Goal: Find specific page/section: Find specific page/section

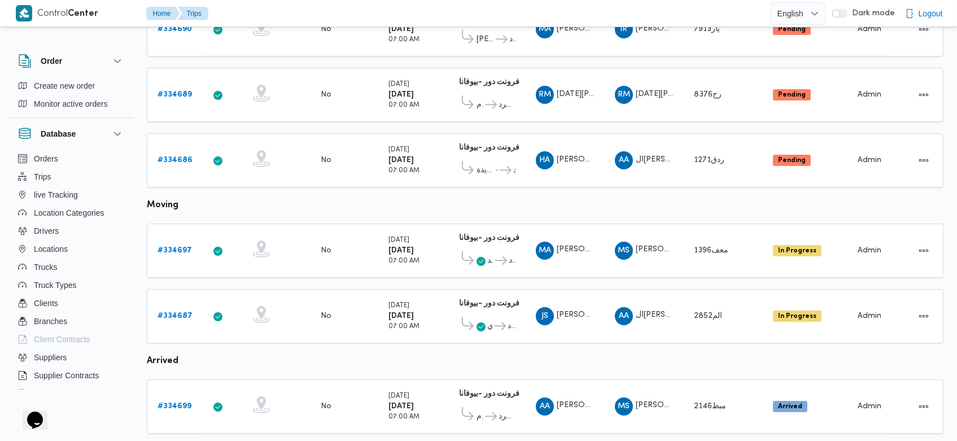
scroll to position [595, 0]
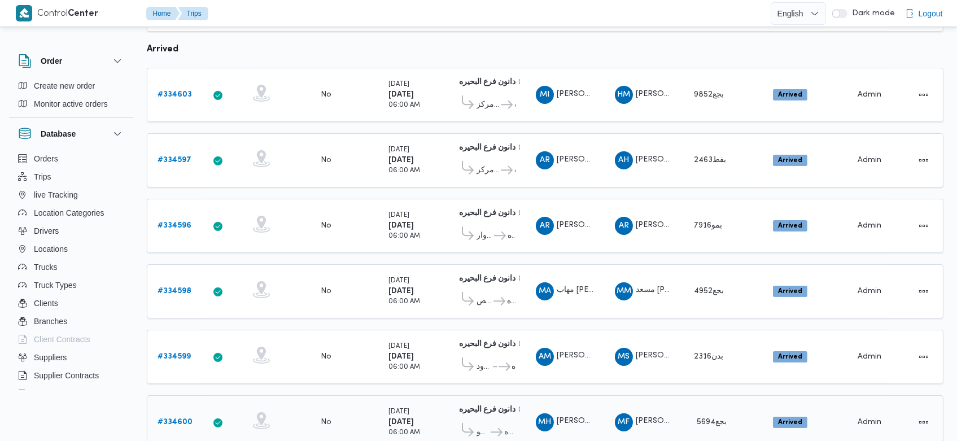
scroll to position [579, 0]
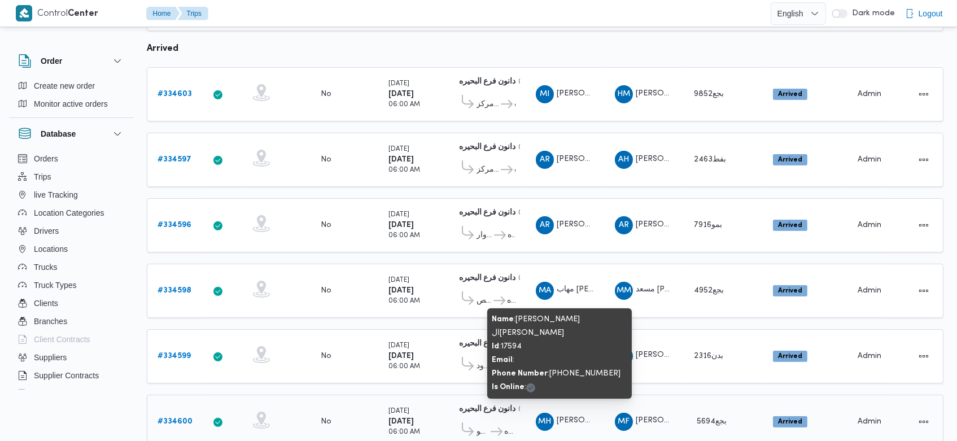
click at [578, 413] on span "MH محمود حمدي قطب السيد غانم" at bounding box center [565, 422] width 59 height 18
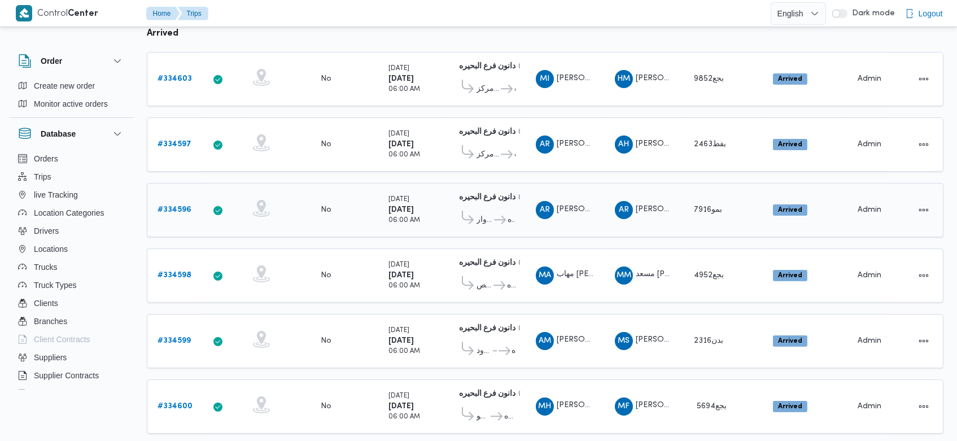
scroll to position [670, 0]
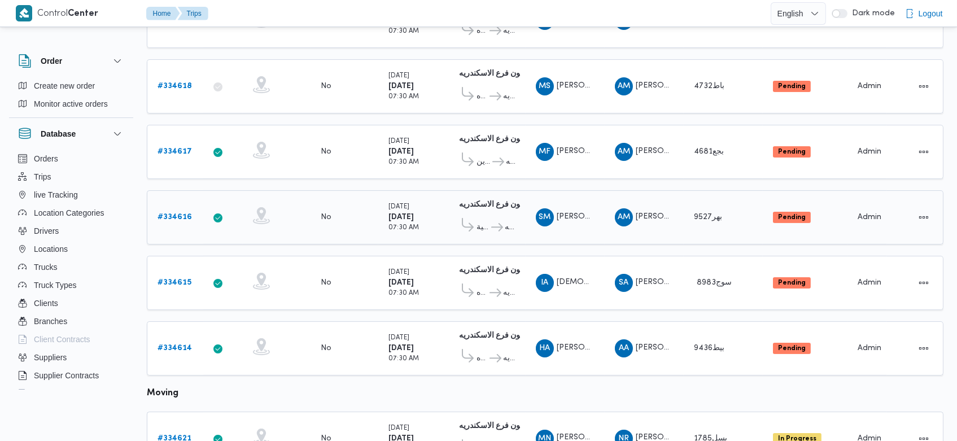
scroll to position [758, 0]
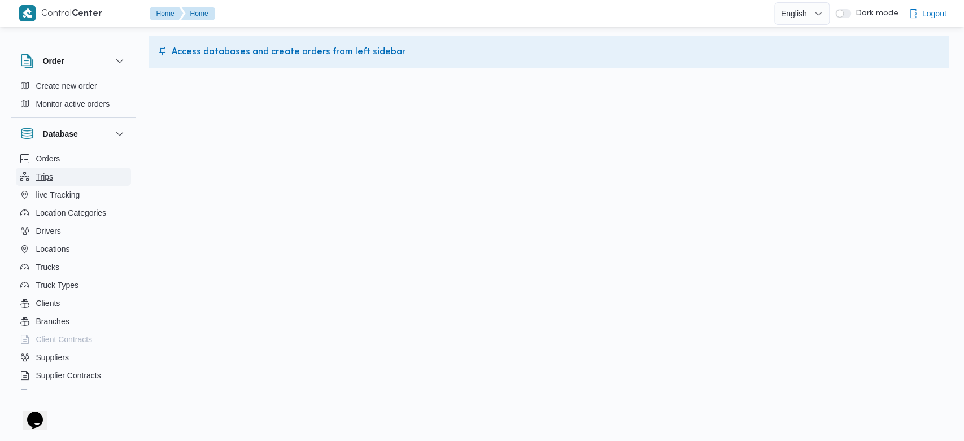
click at [53, 182] on button "Trips" at bounding box center [73, 177] width 115 height 18
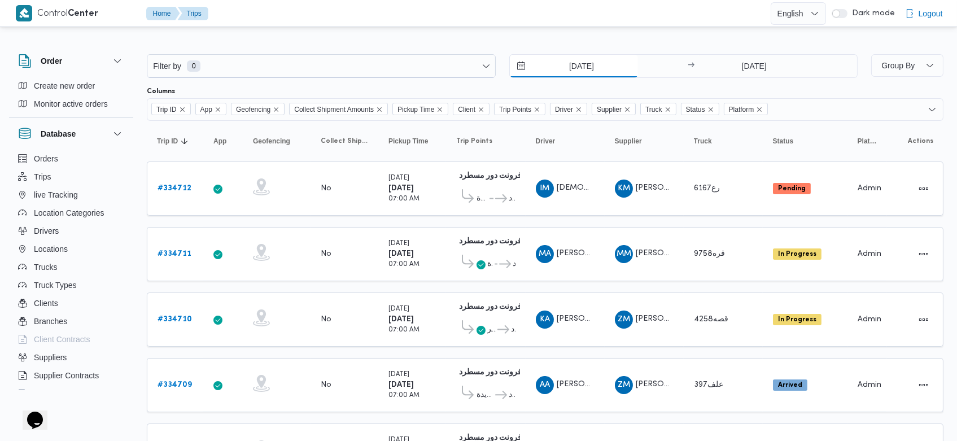
click at [558, 70] on input "25/8/2025" at bounding box center [574, 66] width 128 height 23
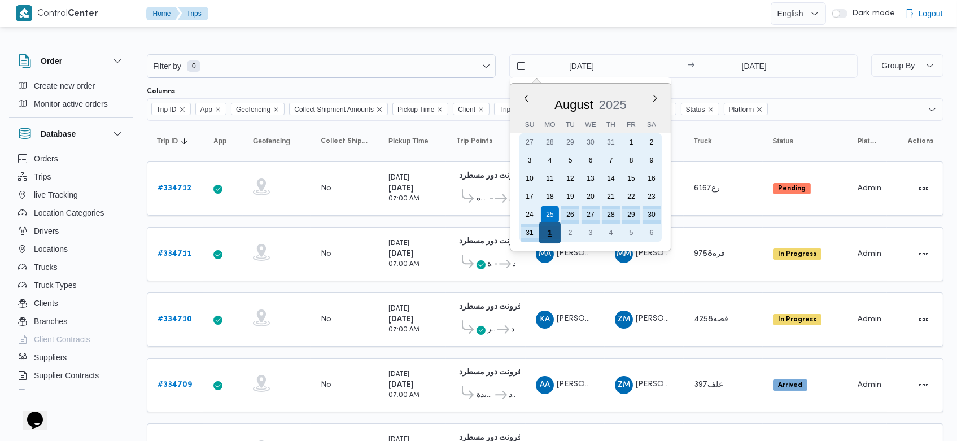
click at [549, 232] on div "1" at bounding box center [549, 232] width 21 height 21
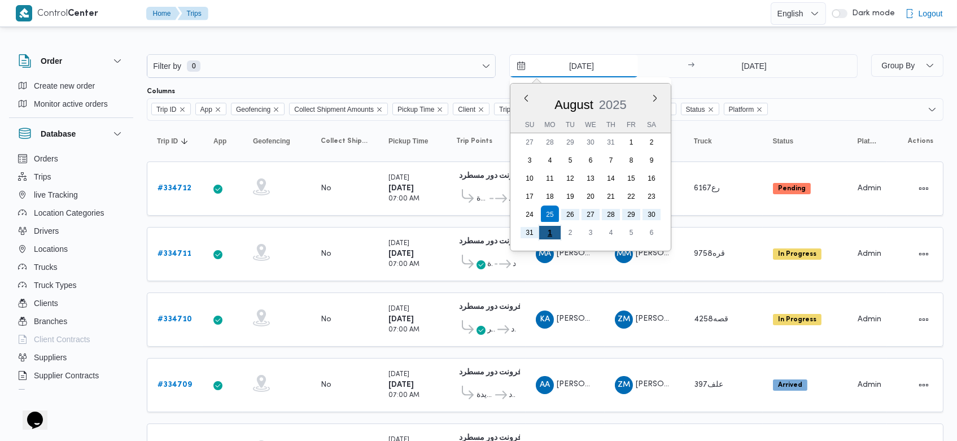
type input "1/9/2025"
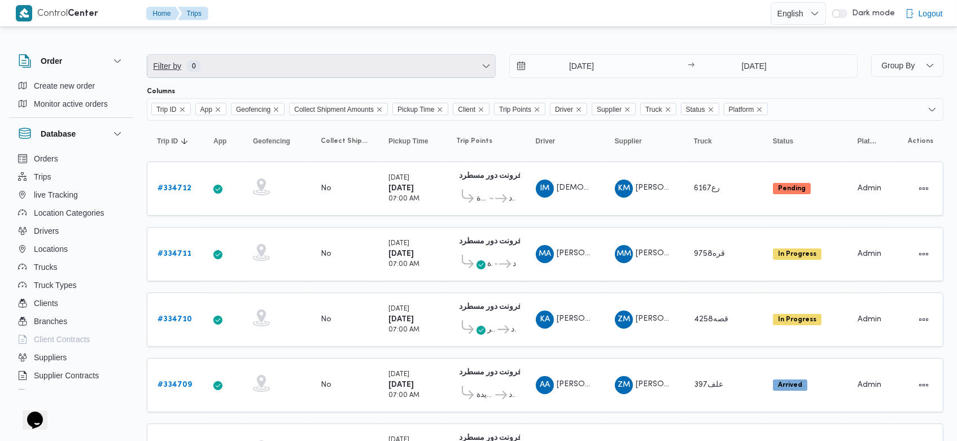
click at [351, 63] on span "Filter by 0" at bounding box center [321, 66] width 348 height 23
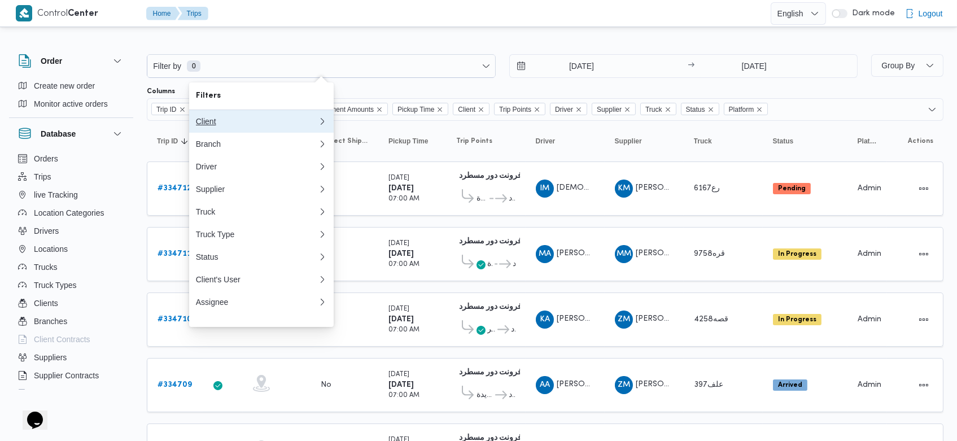
click at [199, 124] on div "Client" at bounding box center [257, 121] width 122 height 9
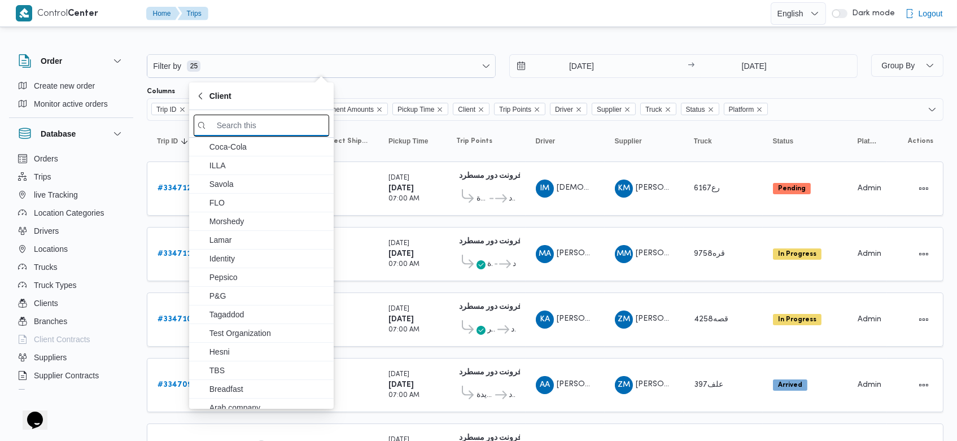
click at [235, 133] on input "search filters" at bounding box center [262, 126] width 136 height 22
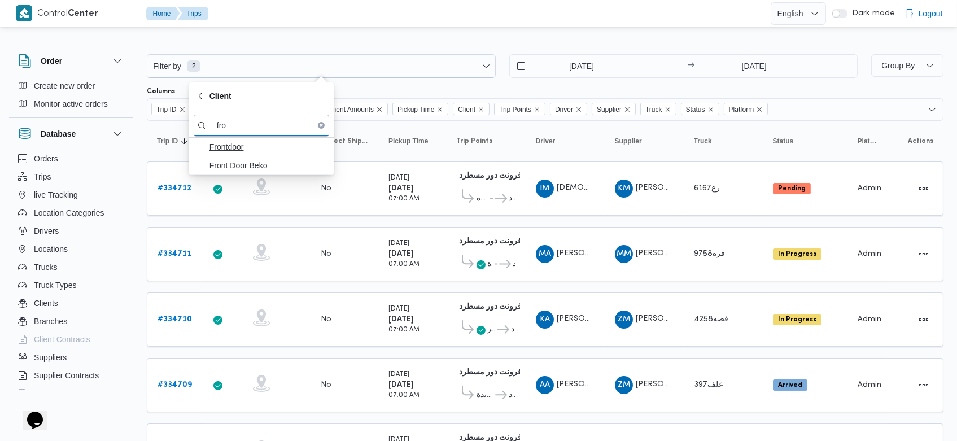
type input "fro"
click at [235, 144] on span "Frontdoor" at bounding box center [267, 147] width 117 height 14
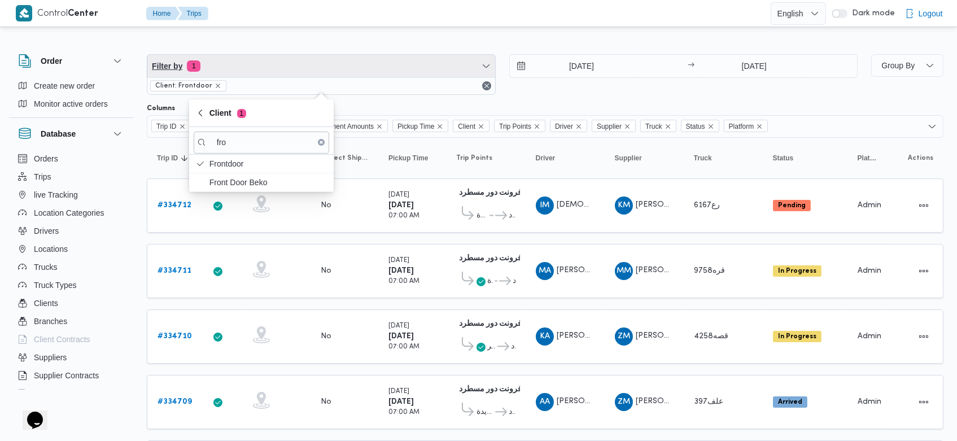
click at [470, 75] on span "Filter by 1" at bounding box center [321, 66] width 348 height 23
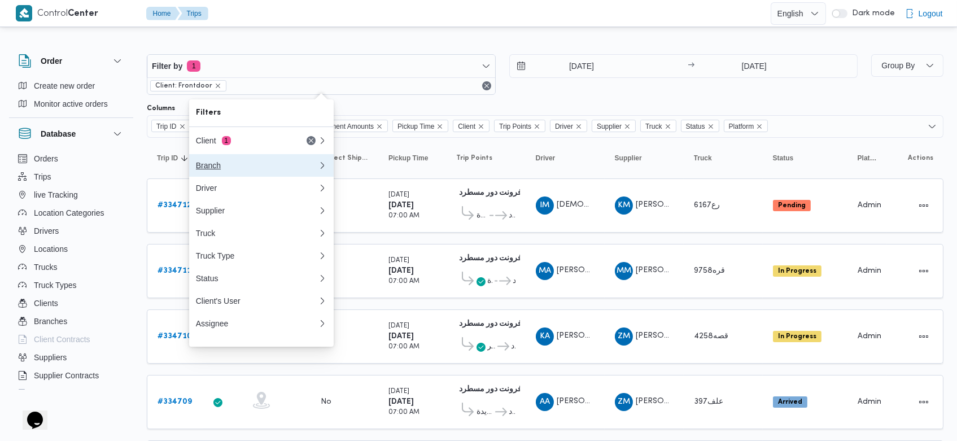
click at [198, 168] on div "Branch" at bounding box center [257, 165] width 122 height 9
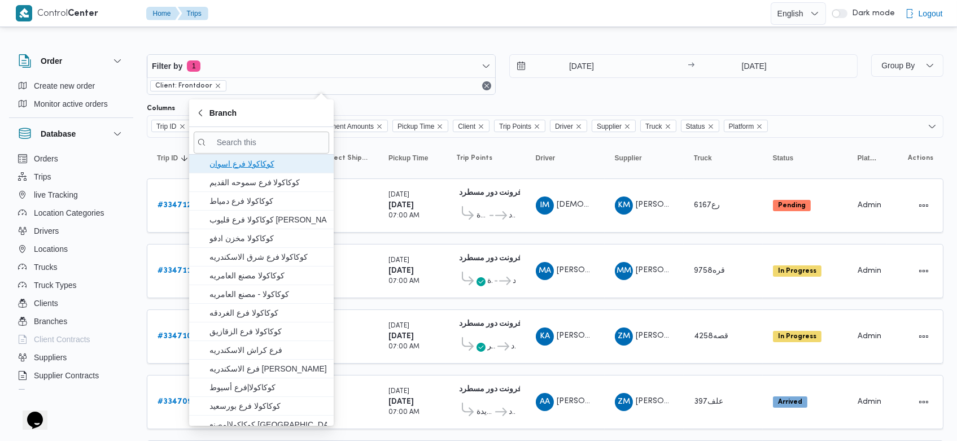
click at [198, 168] on span "كوكاكولا فرع اسوان" at bounding box center [262, 164] width 136 height 18
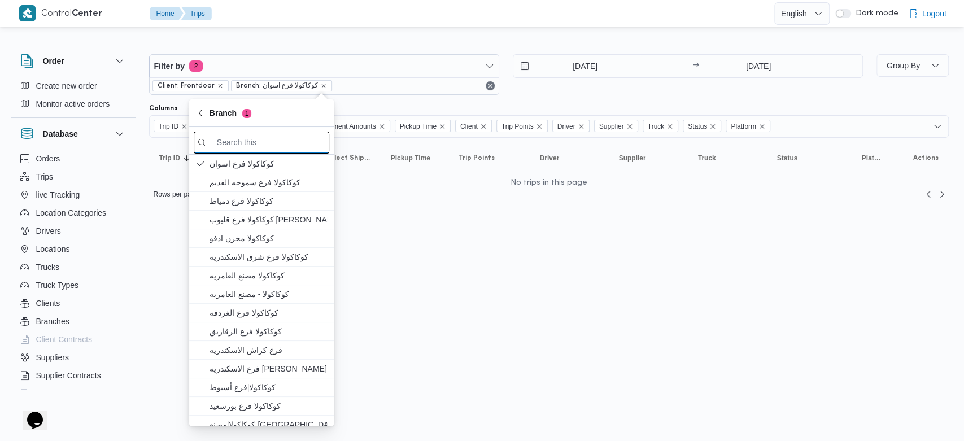
click at [259, 142] on input "search filters" at bounding box center [262, 143] width 136 height 22
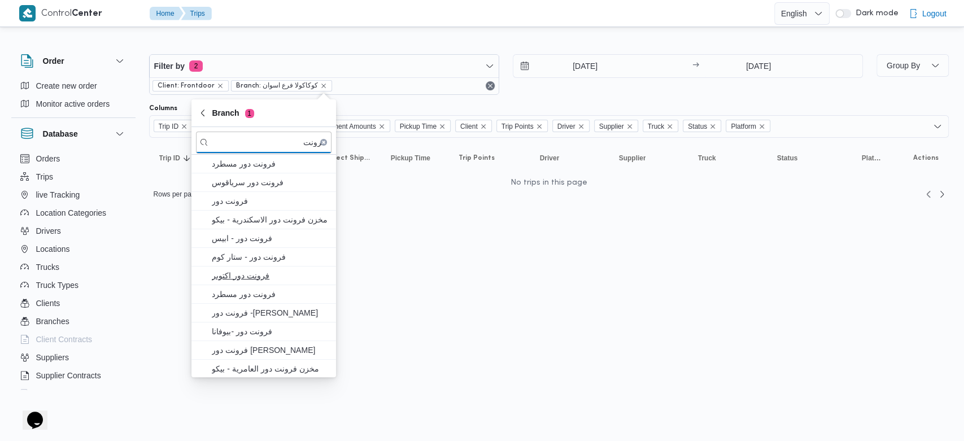
type input "فرونت"
click at [248, 270] on span "فرونت دور اكتوبر" at bounding box center [270, 276] width 117 height 14
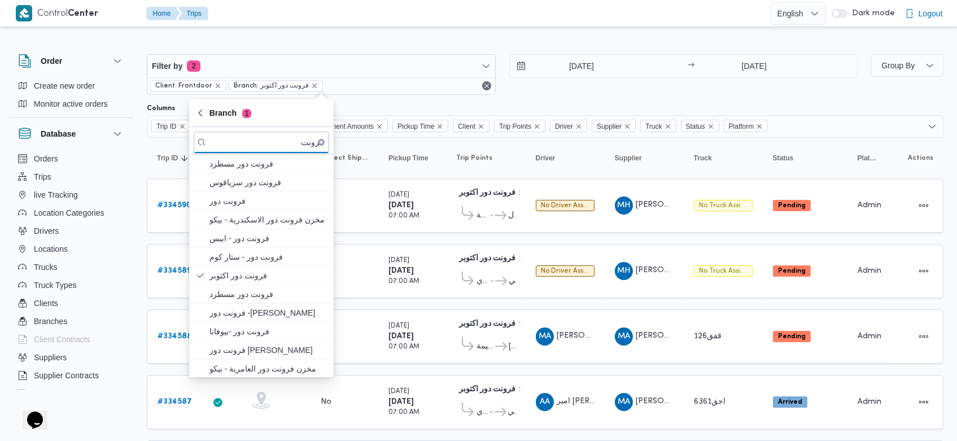
click at [479, 42] on div at bounding box center [545, 45] width 797 height 18
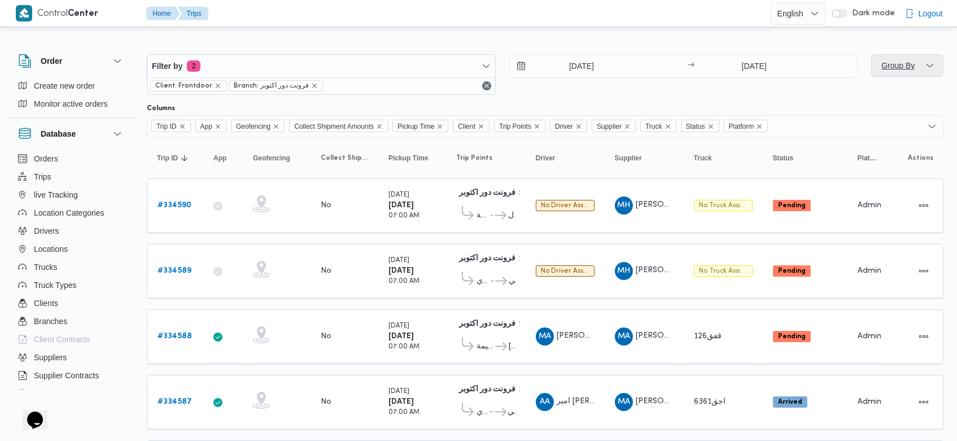
click at [901, 76] on span "Group By" at bounding box center [907, 65] width 63 height 23
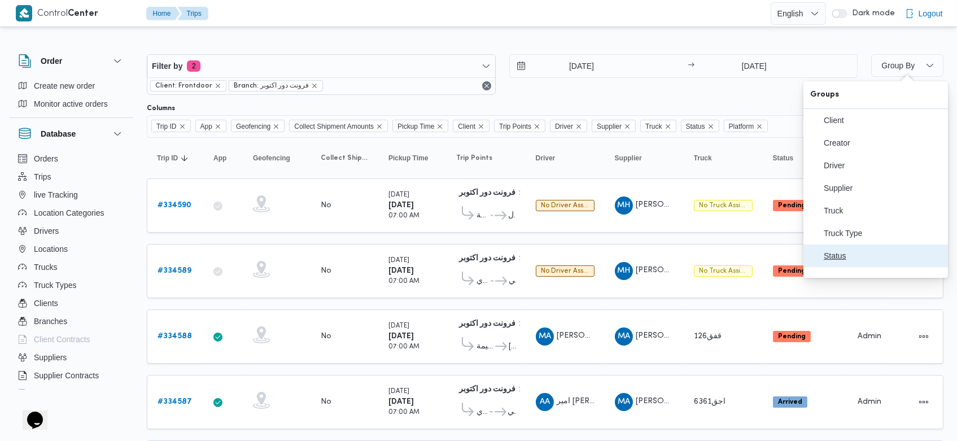
click at [854, 257] on button "Status" at bounding box center [876, 255] width 145 height 23
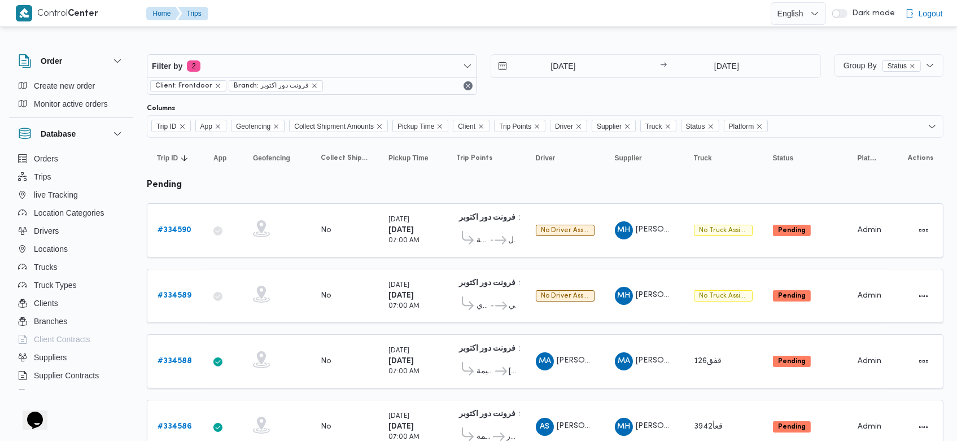
click at [697, 46] on div at bounding box center [545, 45] width 797 height 18
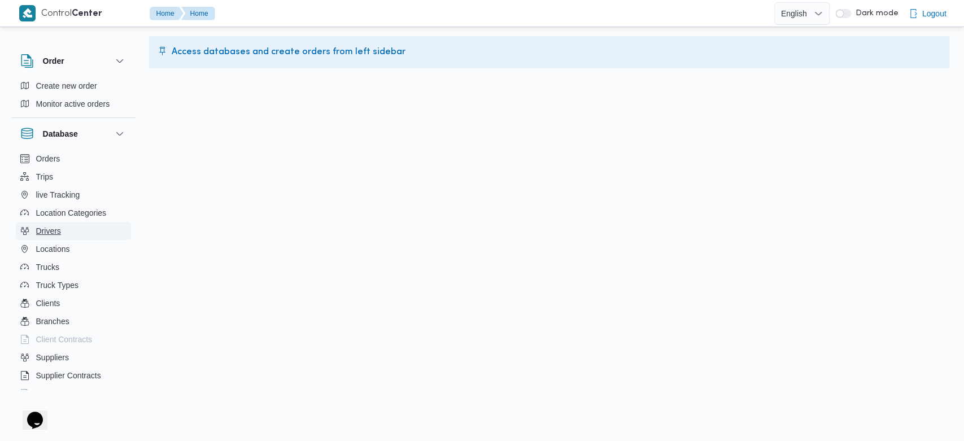
click at [69, 231] on button "Drivers" at bounding box center [73, 231] width 115 height 18
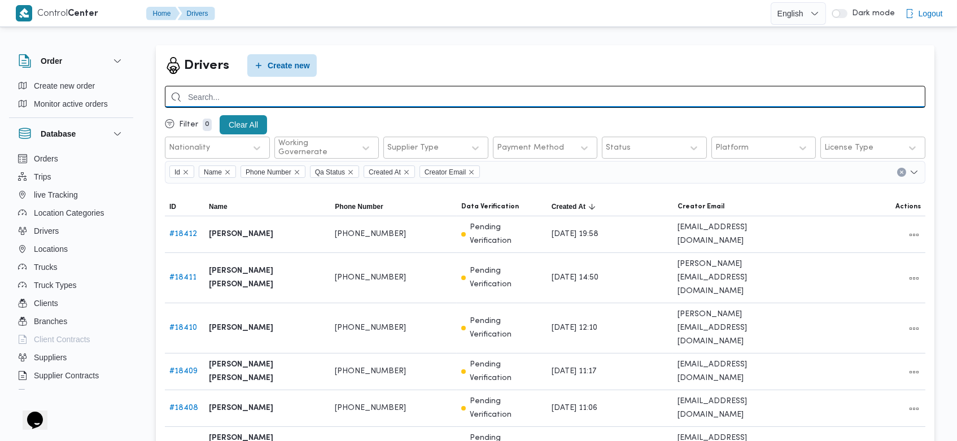
click at [378, 94] on input "search" at bounding box center [545, 97] width 761 height 22
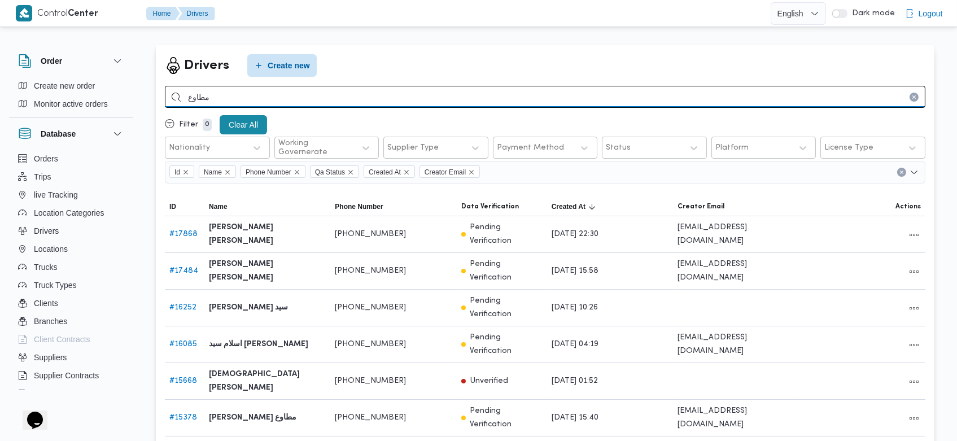
click at [377, 99] on input "مطاوع" at bounding box center [545, 97] width 761 height 22
type input "سالم"
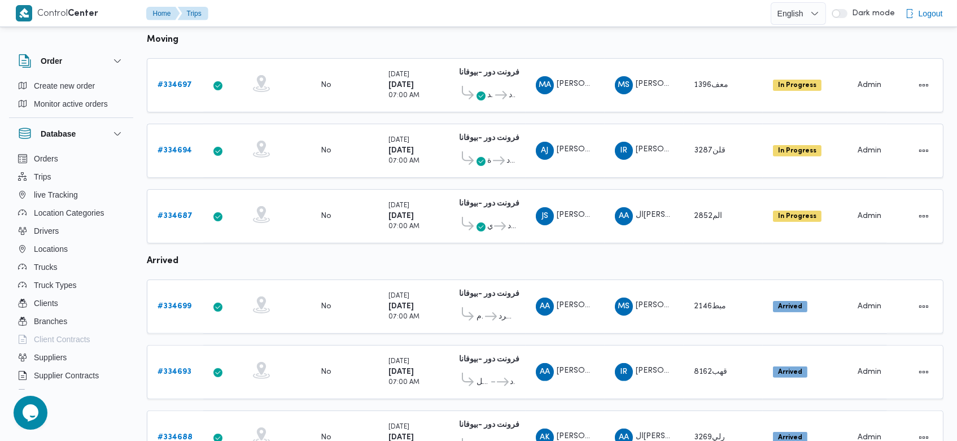
scroll to position [798, 0]
